Goal: Task Accomplishment & Management: Manage account settings

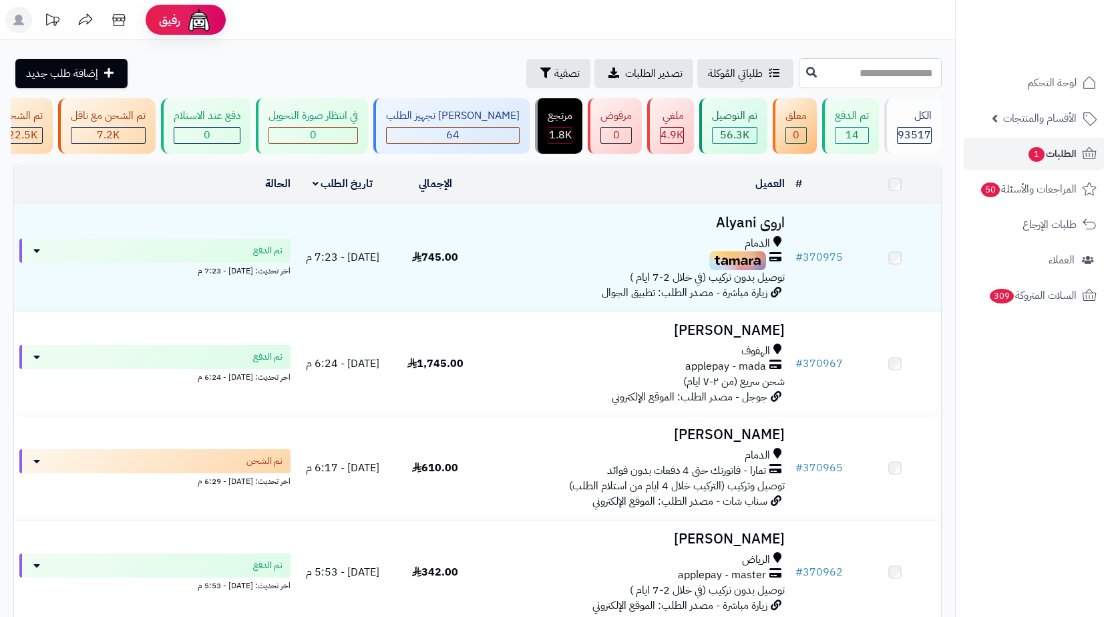
click at [898, 73] on input "text" at bounding box center [870, 73] width 143 height 30
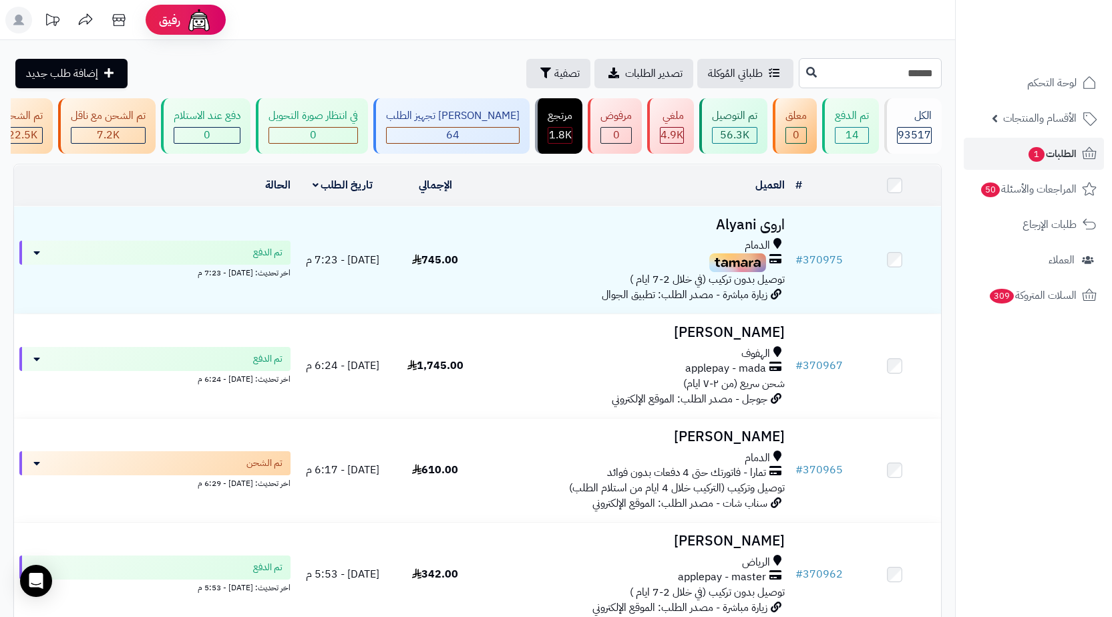
type input "******"
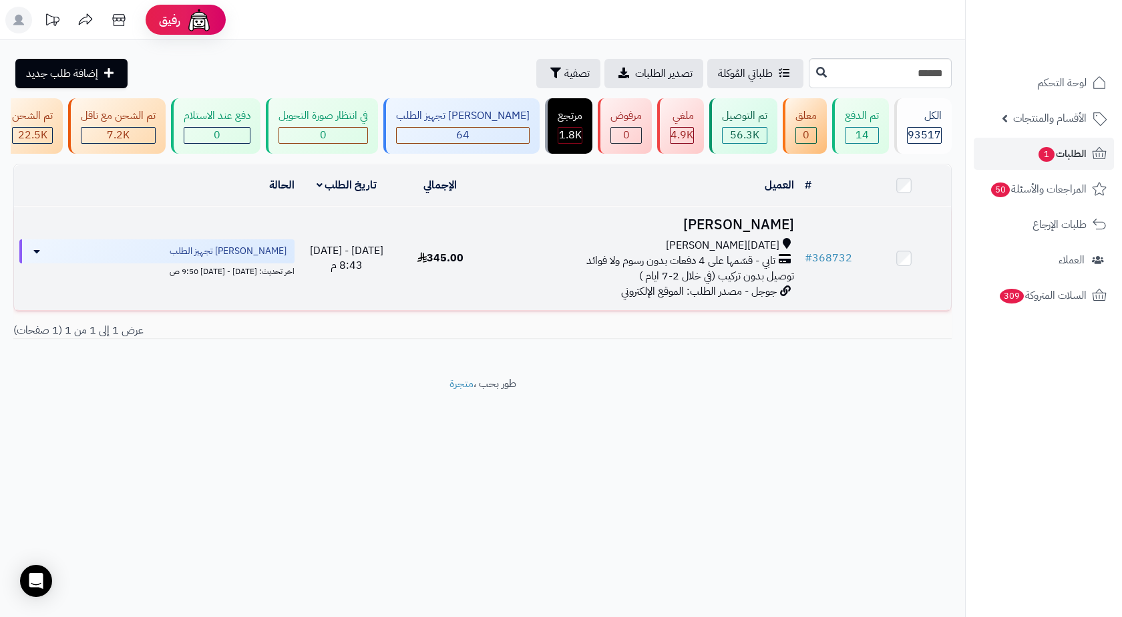
click at [635, 230] on h3 "[PERSON_NAME]" at bounding box center [643, 224] width 301 height 15
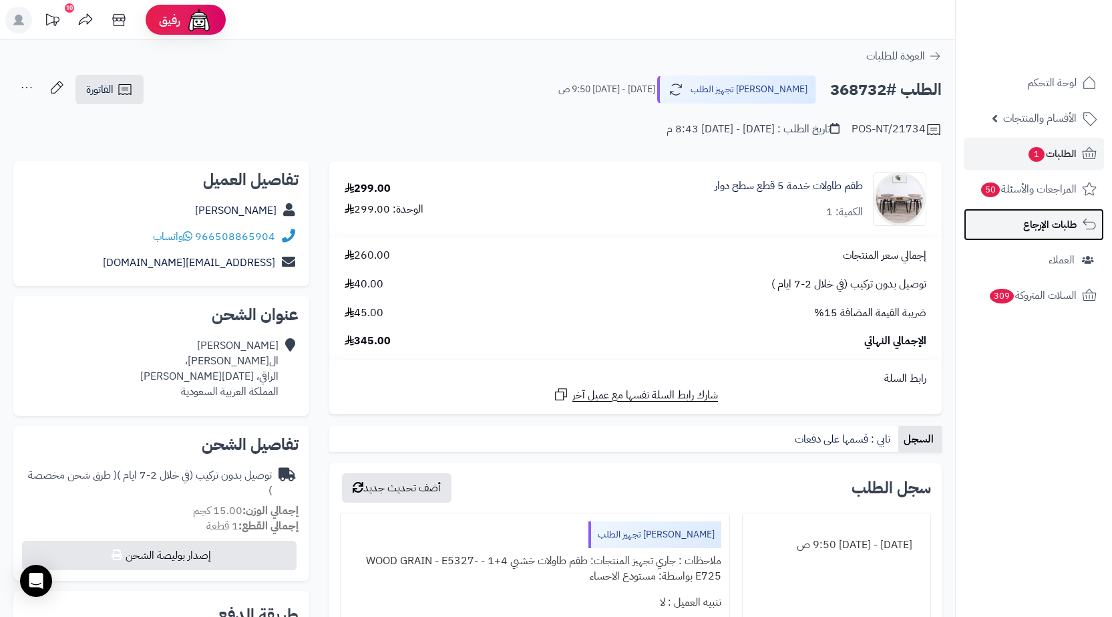
click at [1021, 233] on link "طلبات الإرجاع" at bounding box center [1034, 224] width 140 height 32
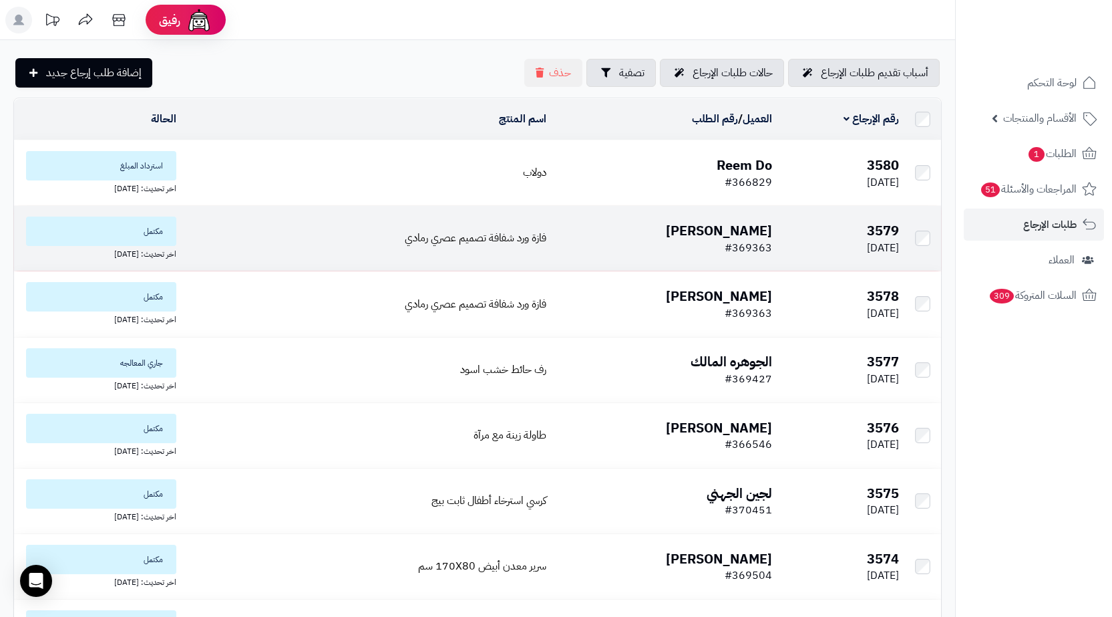
click at [383, 242] on td "فازة ورد شفافة تصميم عصري رمادي" at bounding box center [367, 238] width 370 height 65
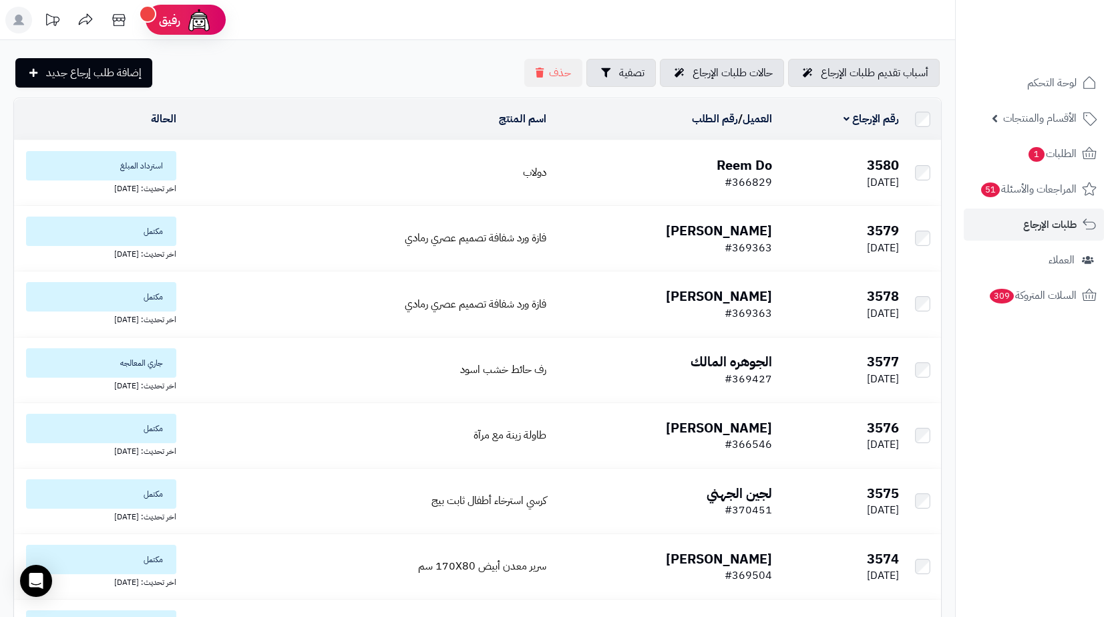
click at [409, 172] on td "دولاب" at bounding box center [367, 172] width 370 height 65
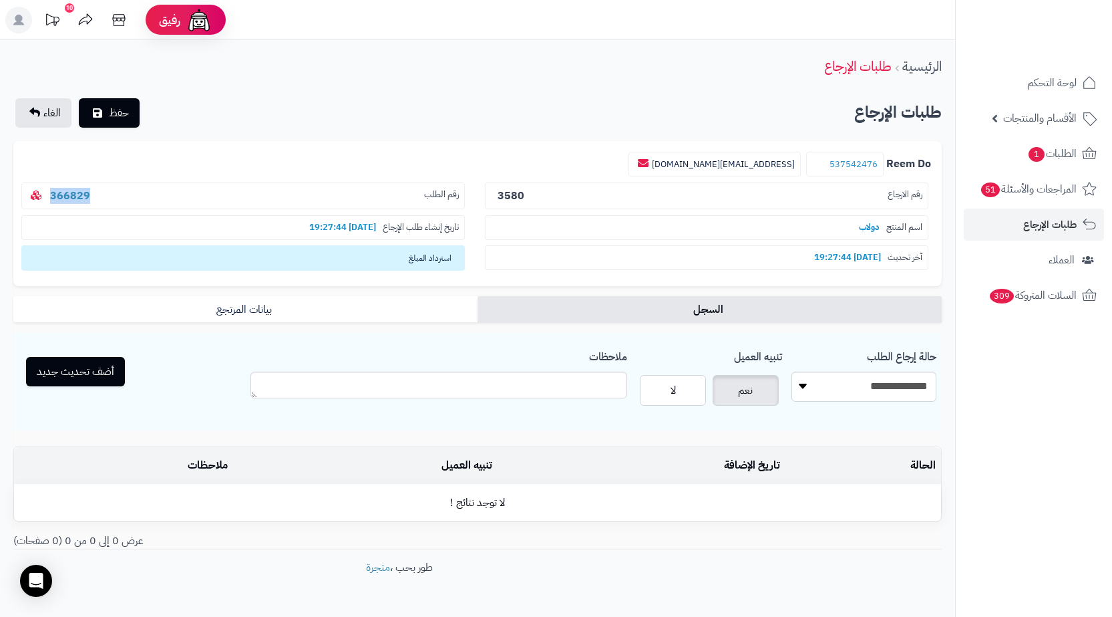
drag, startPoint x: 123, startPoint y: 192, endPoint x: 48, endPoint y: 195, distance: 74.9
click at [48, 195] on p "رقم الطلب 366829" at bounding box center [243, 195] width 444 height 27
copy link "366829"
click at [892, 391] on select "**********" at bounding box center [864, 386] width 145 height 30
select select "*"
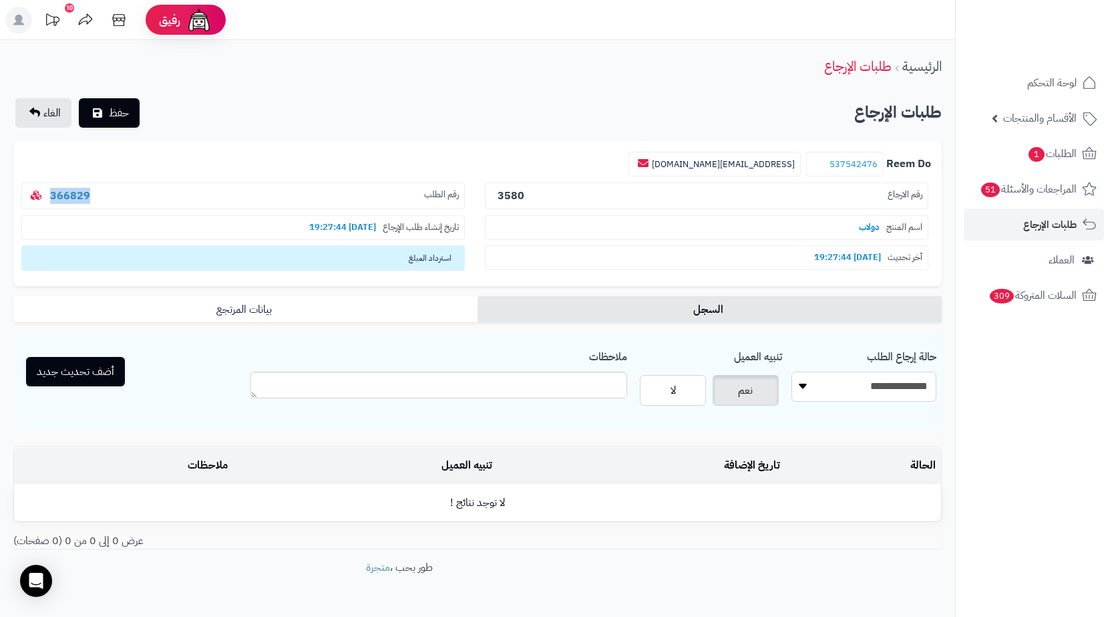
click at [792, 371] on select "**********" at bounding box center [864, 386] width 145 height 30
drag, startPoint x: 118, startPoint y: 375, endPoint x: 110, endPoint y: 327, distance: 48.8
click at [117, 375] on button "أضف تحديث جديد" at bounding box center [75, 371] width 99 height 29
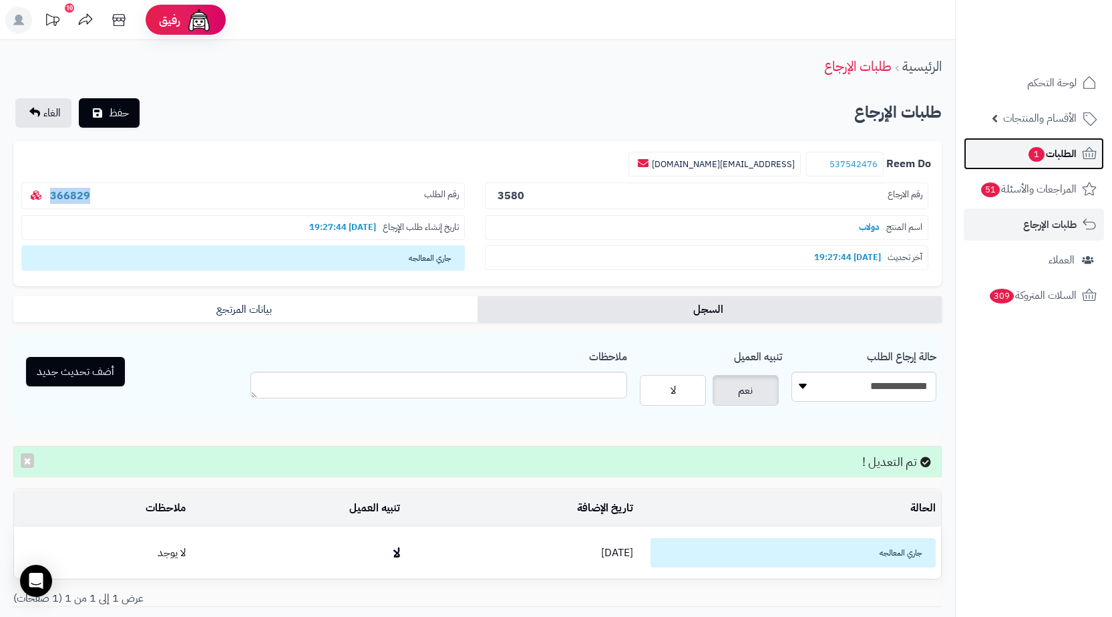
click at [1059, 150] on span "الطلبات 1" at bounding box center [1051, 153] width 49 height 19
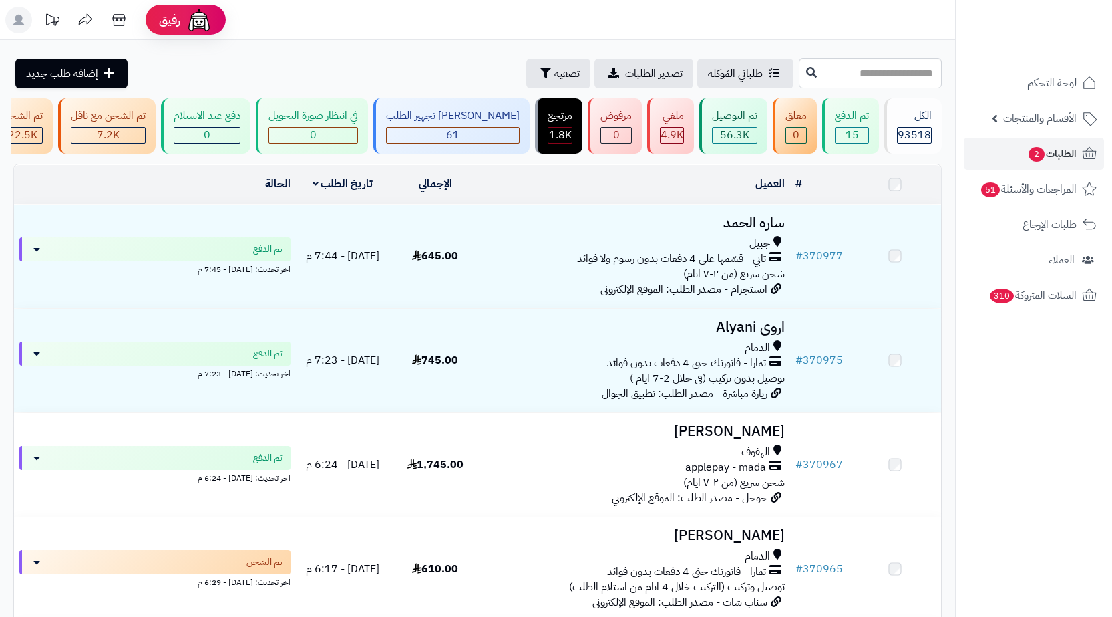
click at [898, 77] on input "text" at bounding box center [870, 73] width 143 height 30
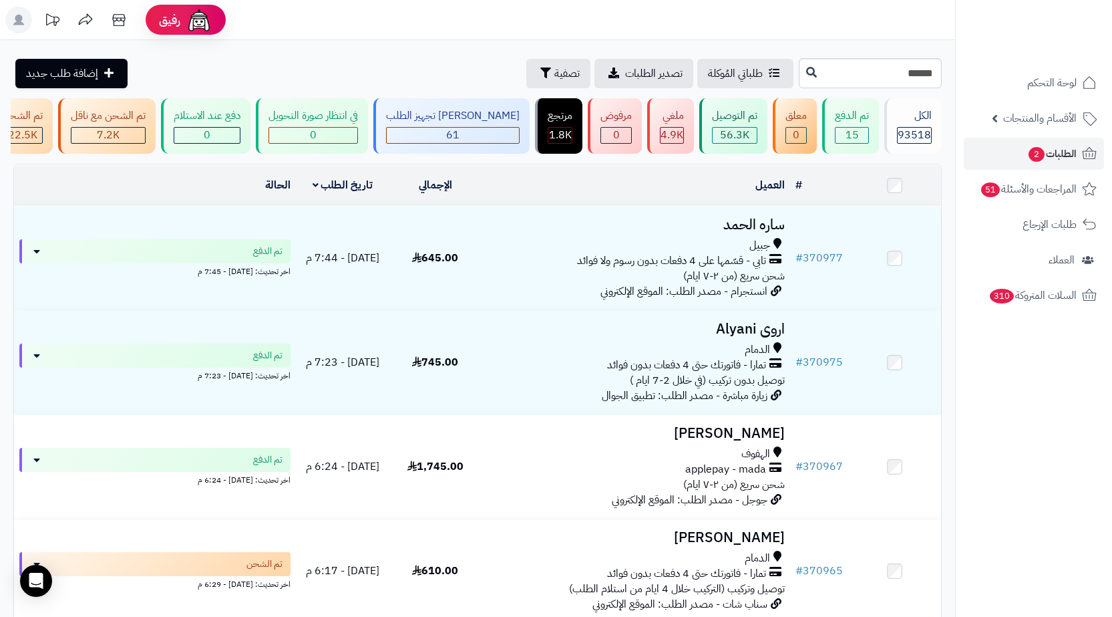
type input "******"
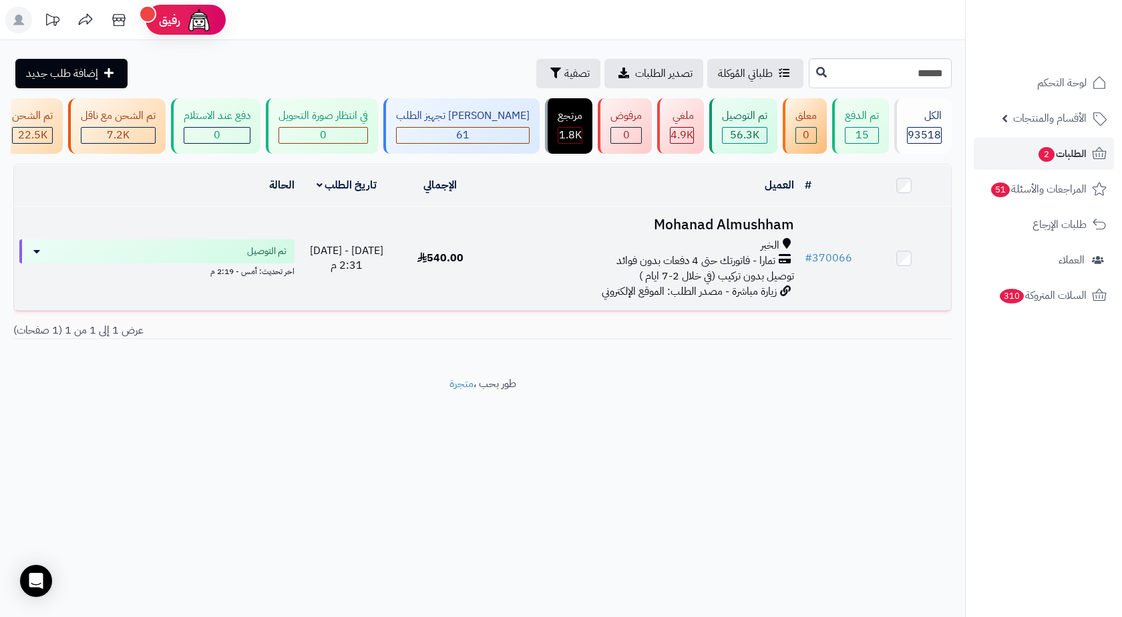
click at [702, 232] on h3 "Mohanad Almushham" at bounding box center [643, 224] width 301 height 15
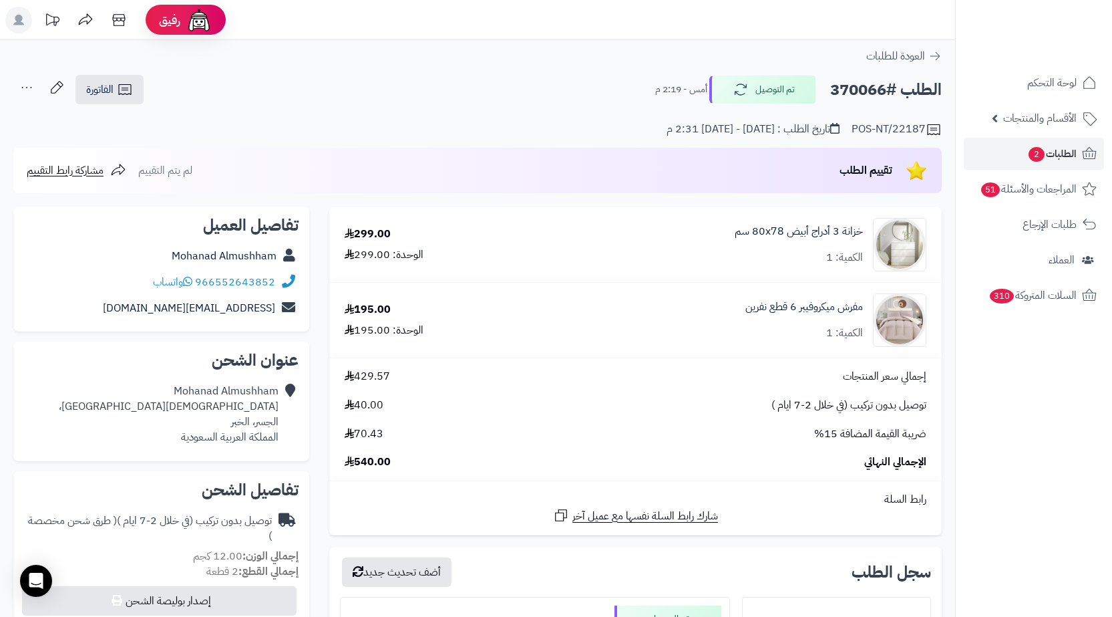
click at [234, 429] on div "Mohanad Almushham مسجد النور، الجسر، الخبر المملكة العربية السعودية" at bounding box center [169, 413] width 220 height 61
click at [240, 448] on div "Mohanad Almushham مسجد النور، الجسر، الخبر المملكة العربية السعودية" at bounding box center [161, 413] width 275 height 71
click at [243, 429] on div "Mohanad Almushham مسجد النور، الجسر، الخبر المملكة العربية السعودية" at bounding box center [169, 413] width 220 height 61
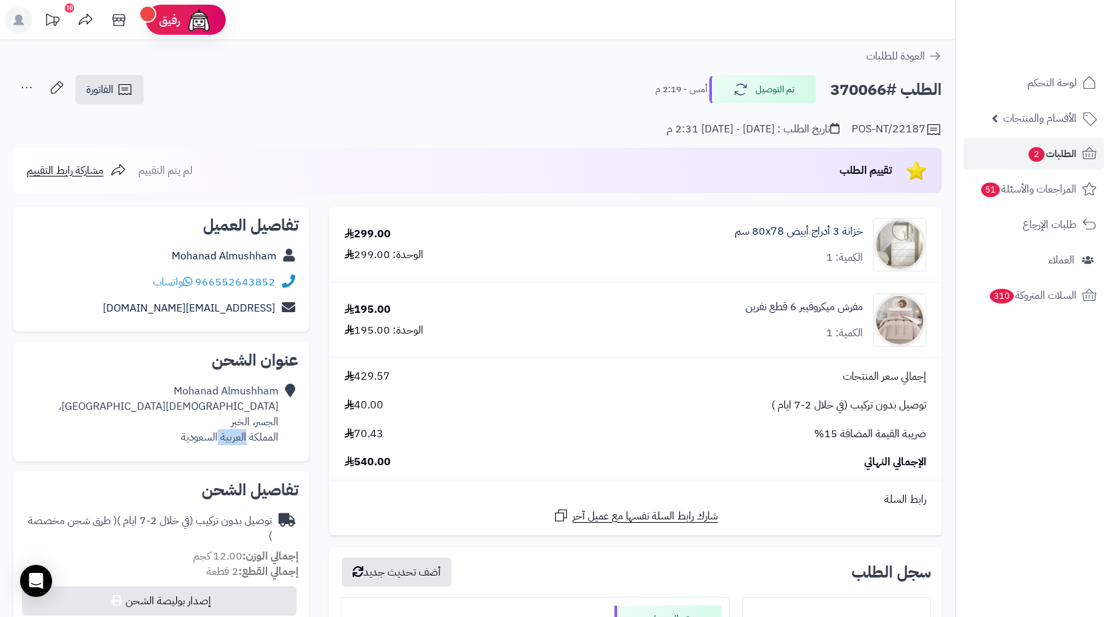
click at [243, 429] on div "Mohanad Almushham مسجد النور، الجسر، الخبر المملكة العربية السعودية" at bounding box center [169, 413] width 220 height 61
click at [254, 424] on div "Mohanad Almushham مسجد النور، الجسر، الخبر المملكة العربية السعودية" at bounding box center [169, 413] width 220 height 61
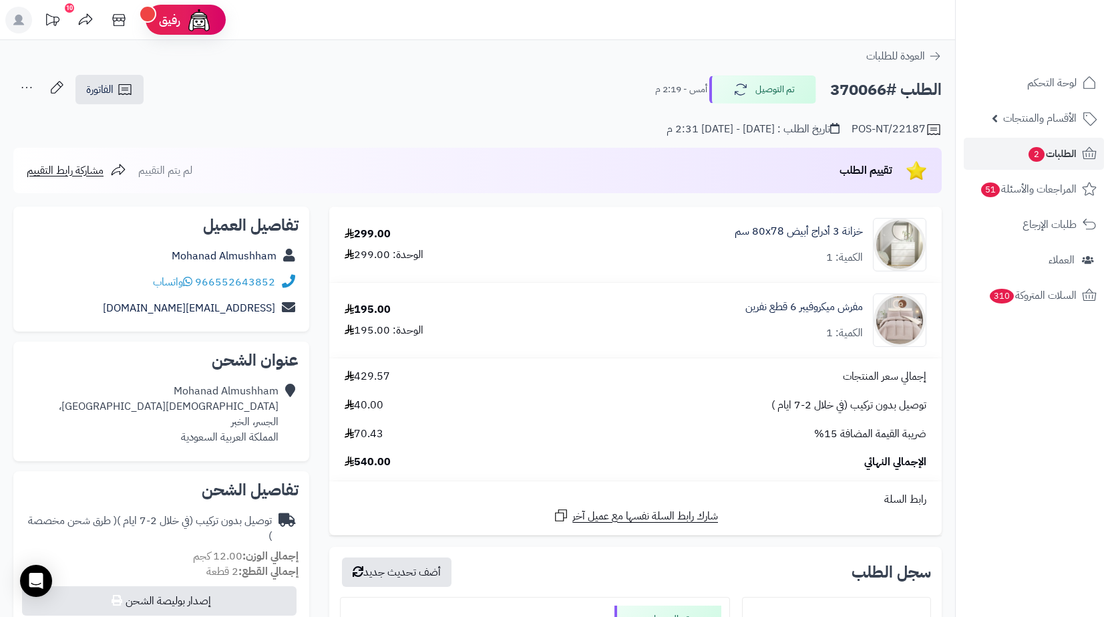
click at [254, 442] on div "Mohanad Almushham مسجد النور، الجسر، الخبر المملكة العربية السعودية" at bounding box center [169, 413] width 220 height 61
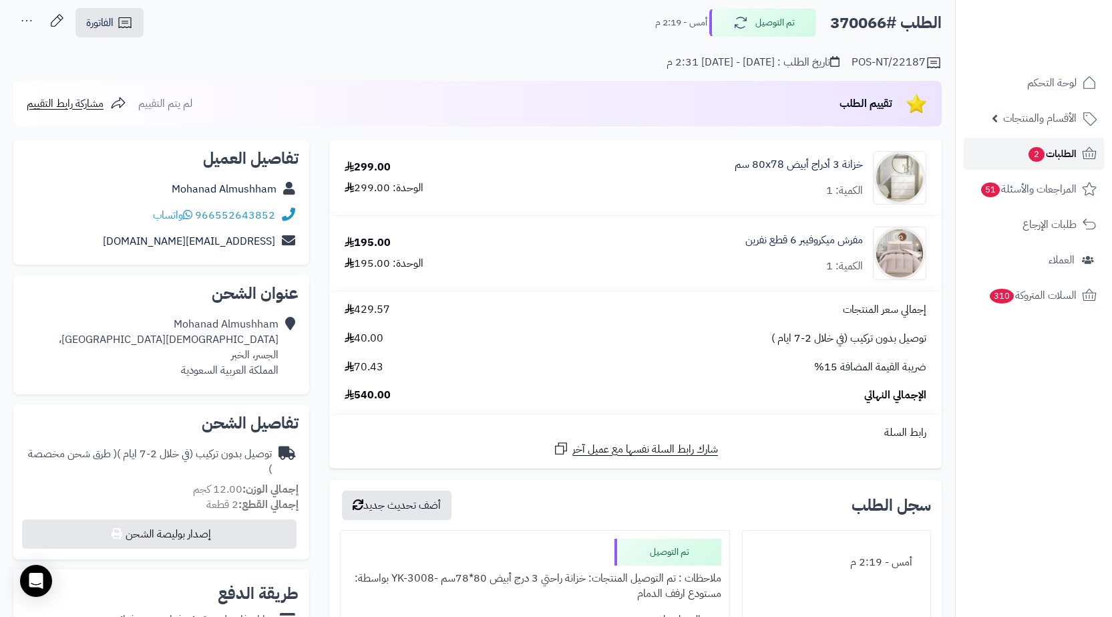
click at [1068, 154] on span "الطلبات 2" at bounding box center [1051, 153] width 49 height 19
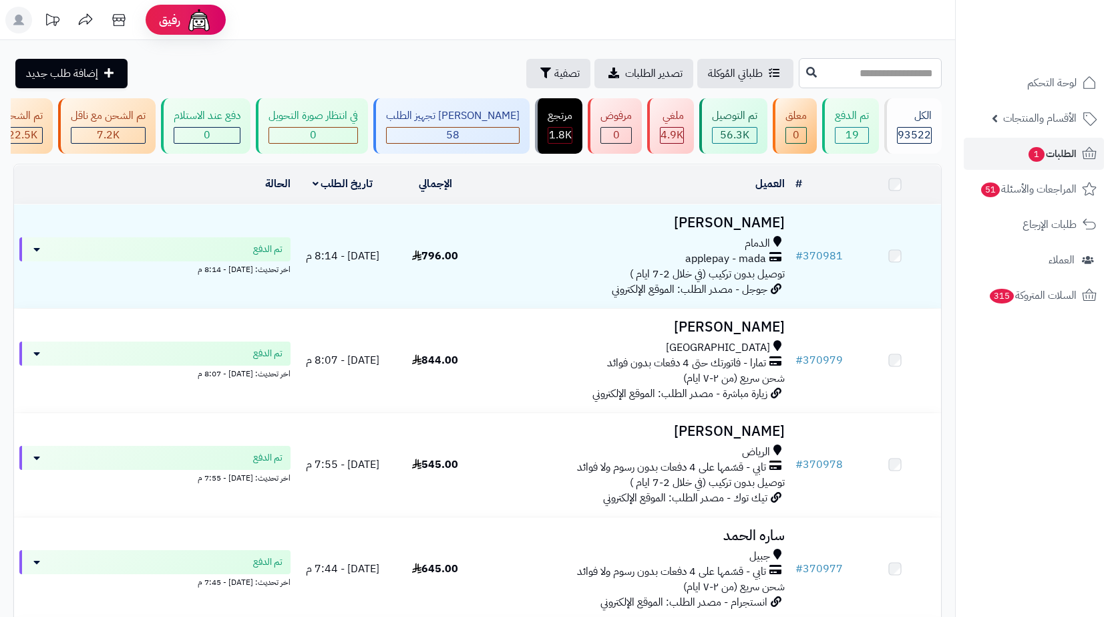
click at [894, 73] on input "text" at bounding box center [870, 73] width 143 height 30
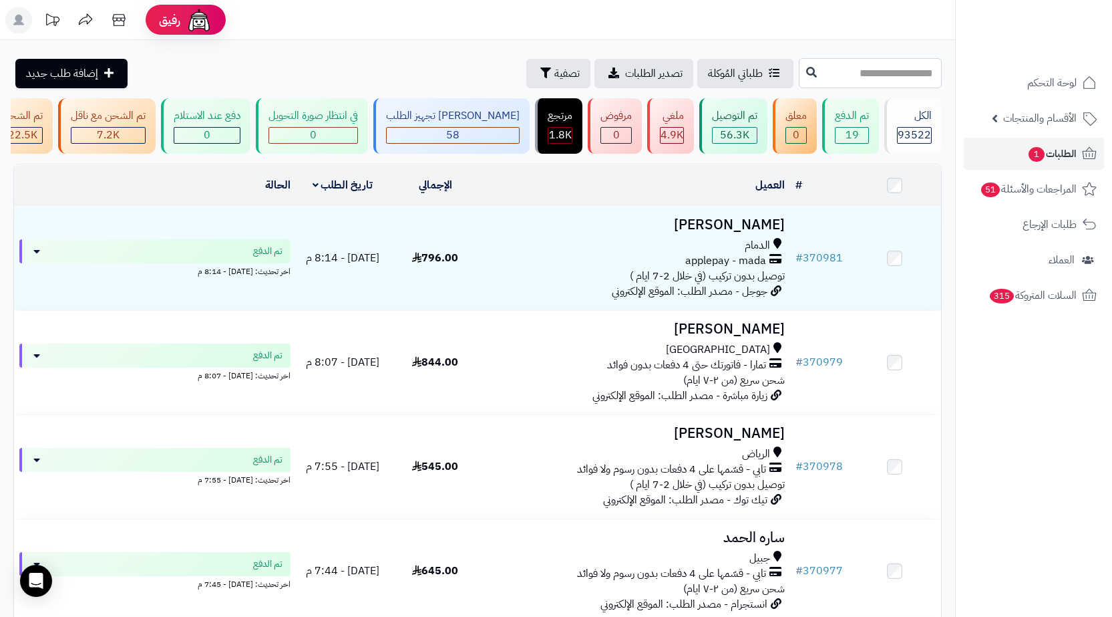
paste input "******"
type input "******"
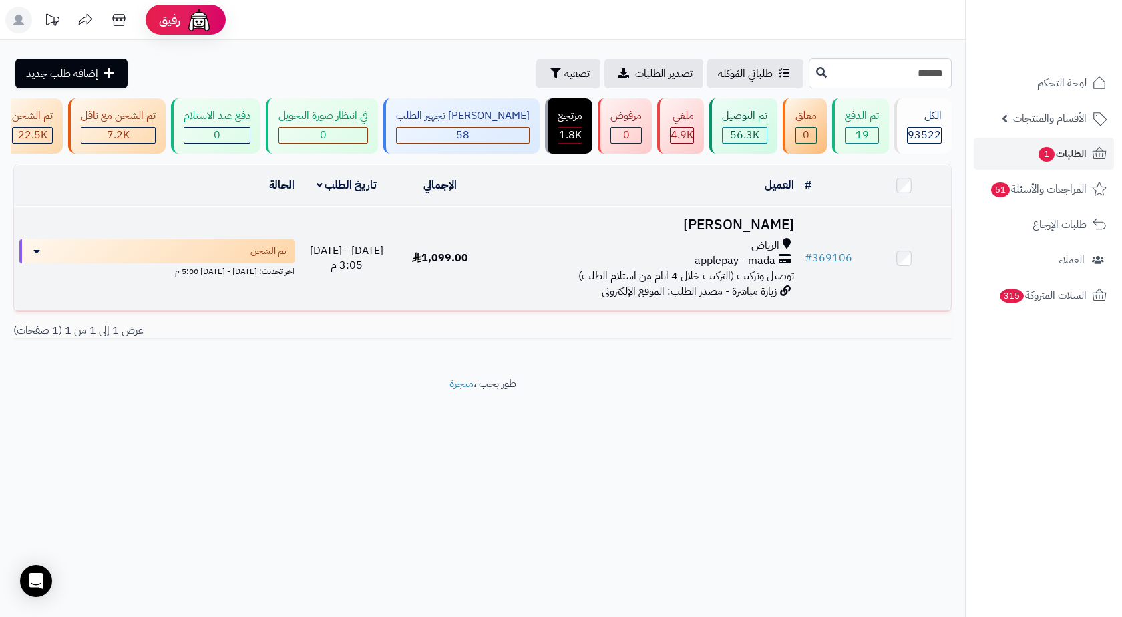
click at [589, 244] on td "فهد الشمري الرياض applepay - mada توصيل وتركيب (التركيب خلال 4 ايام من استلام ا…" at bounding box center [644, 258] width 312 height 104
click at [613, 249] on div "الرياض" at bounding box center [643, 245] width 301 height 15
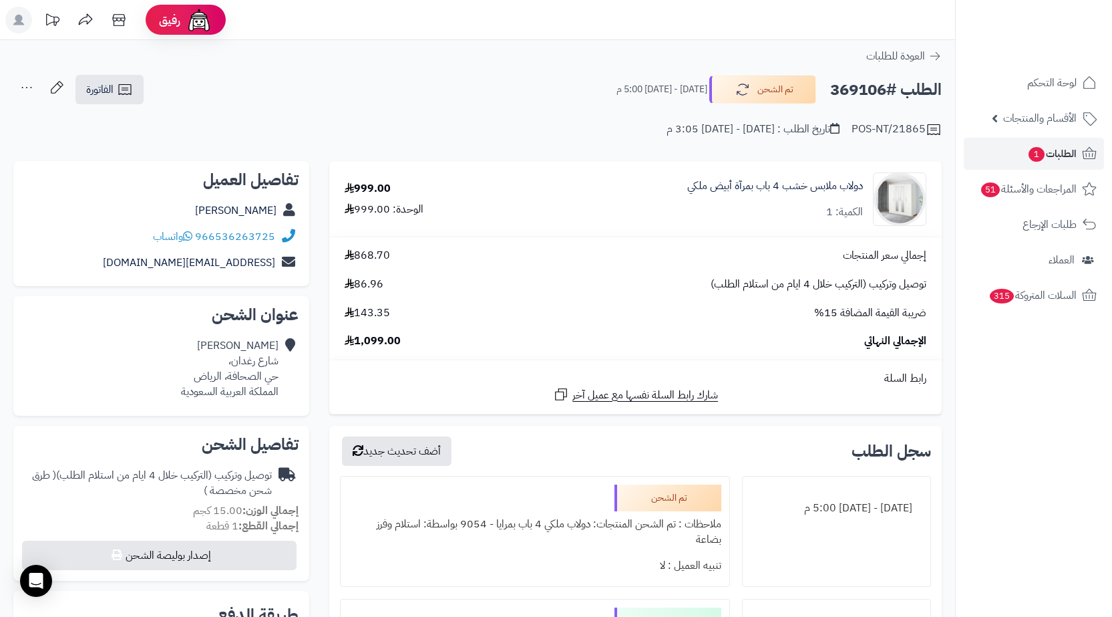
click at [876, 83] on h2 "الطلب #369106" at bounding box center [886, 89] width 112 height 27
copy h2 "369106"
click at [93, 107] on div "POS-NT/21865 تاريخ الطلب : [DATE] - [DATE] 3:05 م" at bounding box center [477, 122] width 929 height 32
click at [98, 93] on span "الفاتورة" at bounding box center [99, 89] width 27 height 16
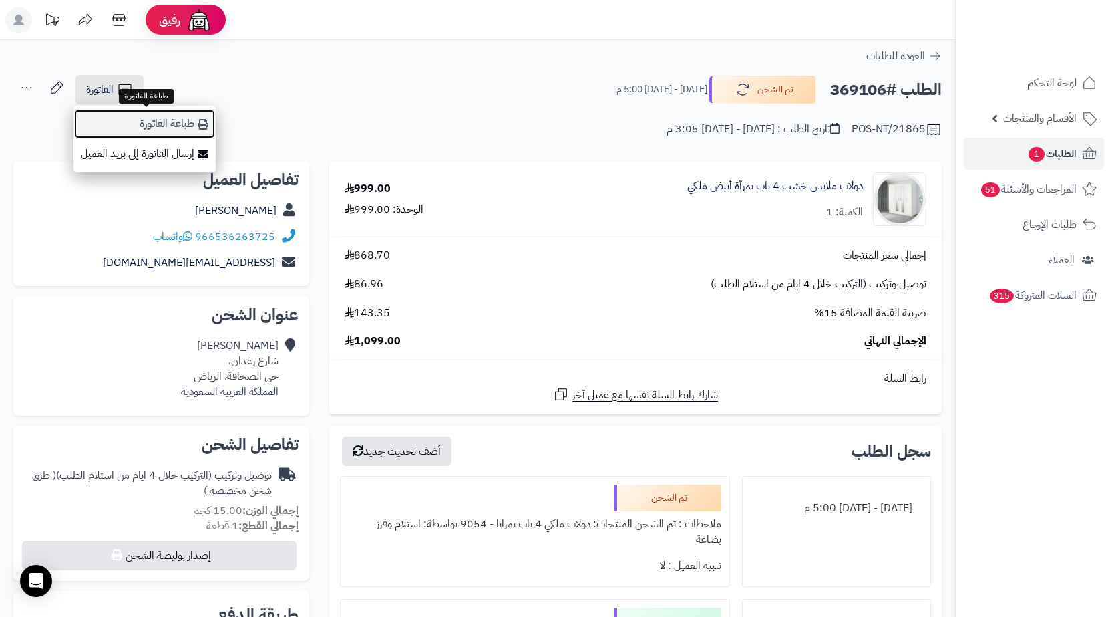
click at [102, 113] on link "طباعة الفاتورة" at bounding box center [144, 124] width 142 height 30
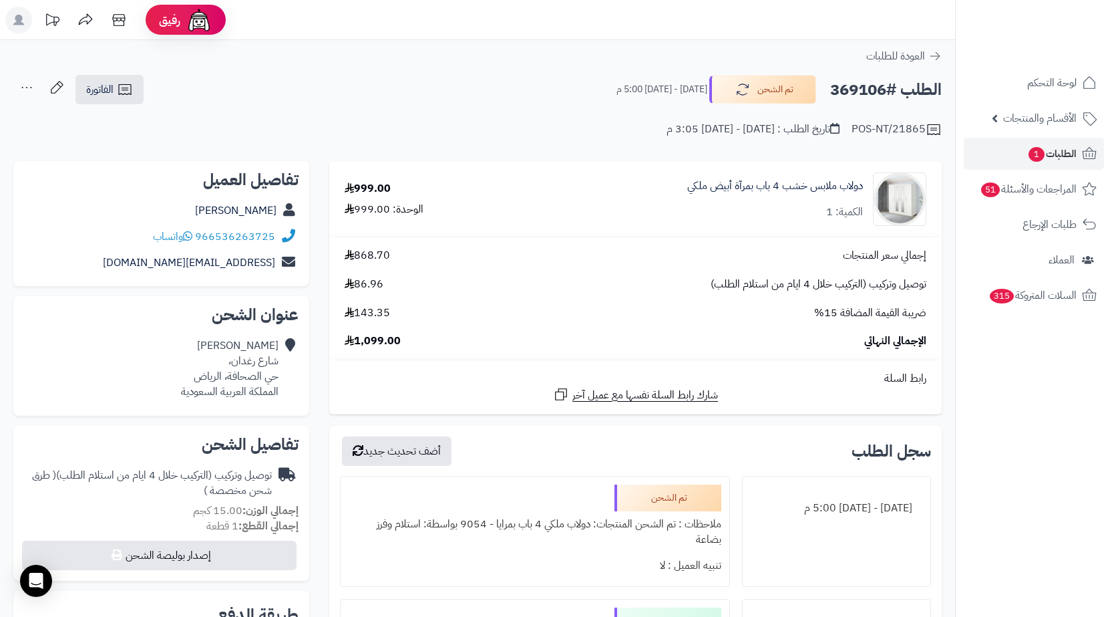
click at [870, 96] on h2 "الطلب #369106" at bounding box center [886, 89] width 112 height 27
drag, startPoint x: 870, startPoint y: 96, endPoint x: 812, endPoint y: 71, distance: 63.4
click at [870, 97] on h2 "الطلب #369106" at bounding box center [886, 89] width 112 height 27
copy h2 "369106"
